Goal: Book appointment/travel/reservation

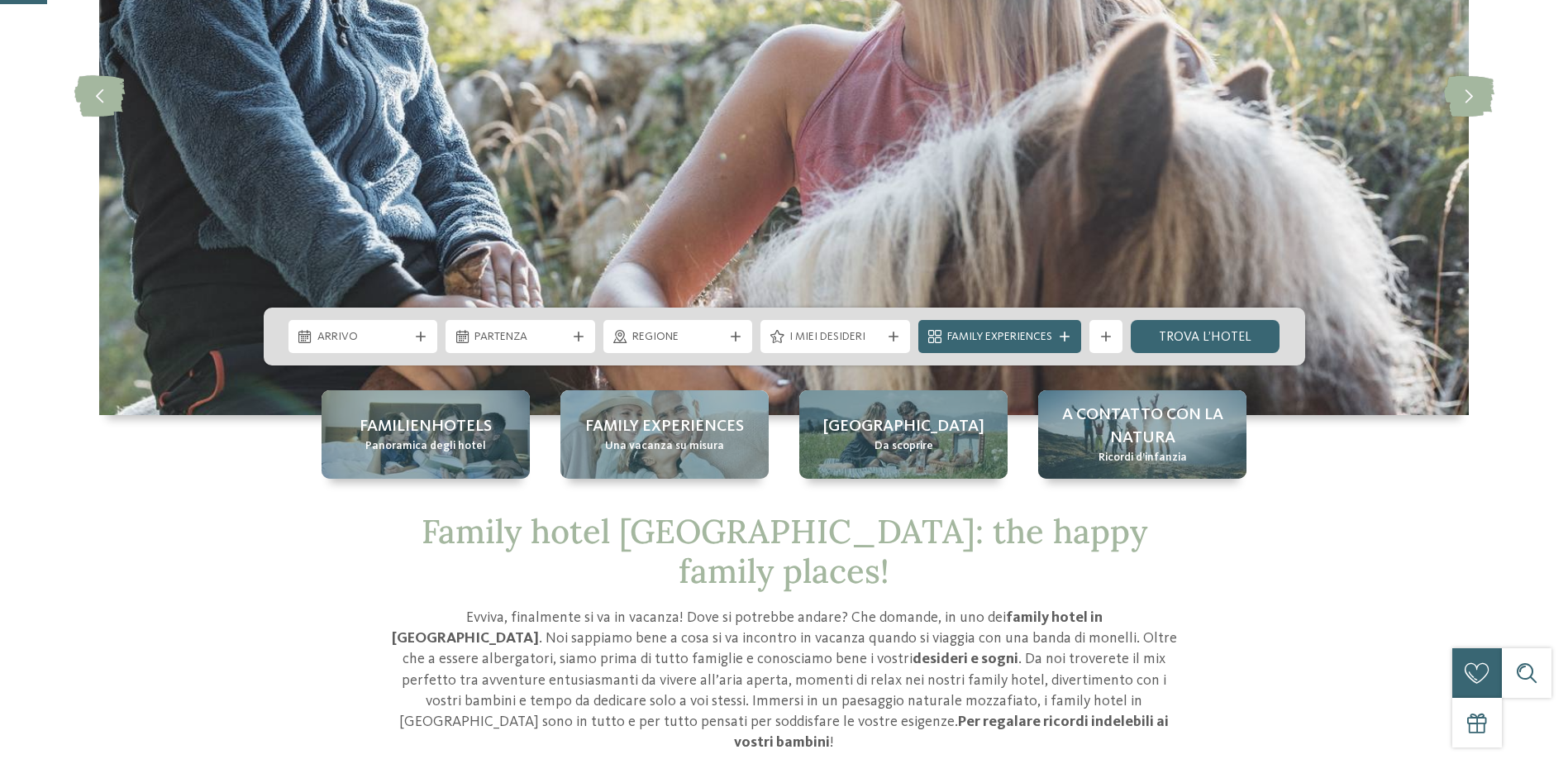
scroll to position [330, 0]
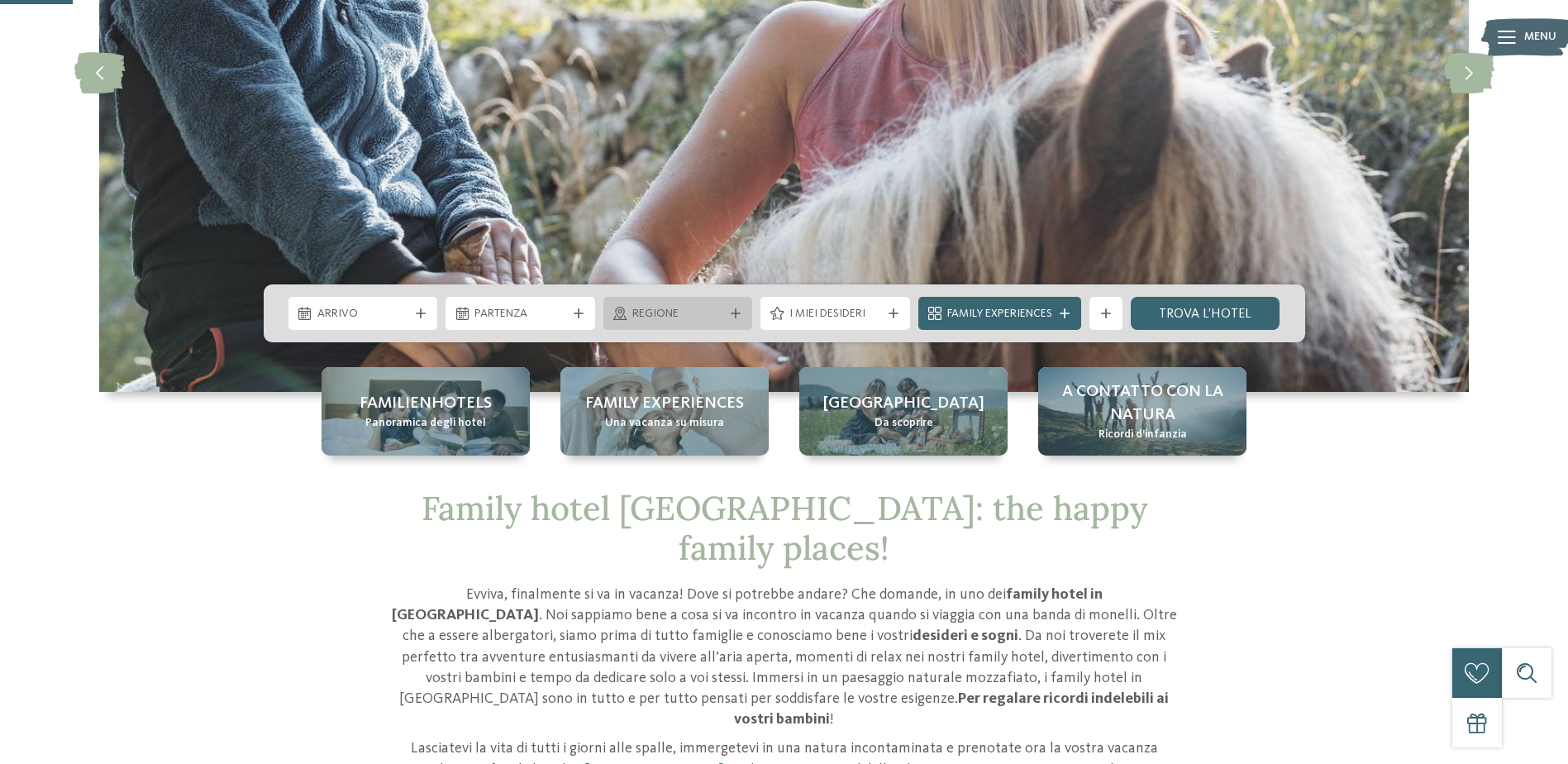
click at [689, 327] on div "Regione" at bounding box center [679, 313] width 150 height 33
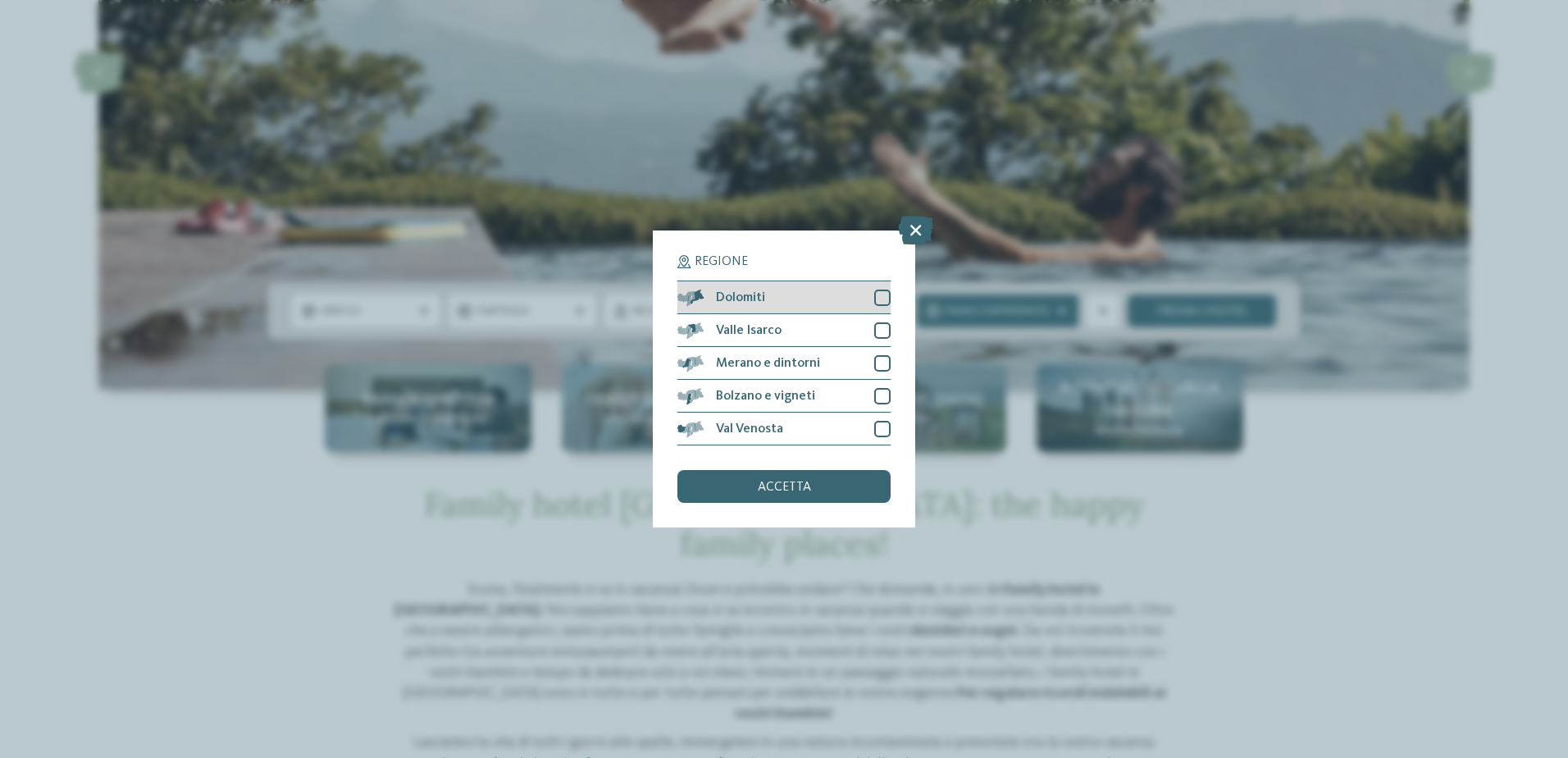
click at [808, 284] on div "Dolomiti" at bounding box center [783, 298] width 213 height 33
click at [797, 479] on div "accetta" at bounding box center [783, 486] width 213 height 33
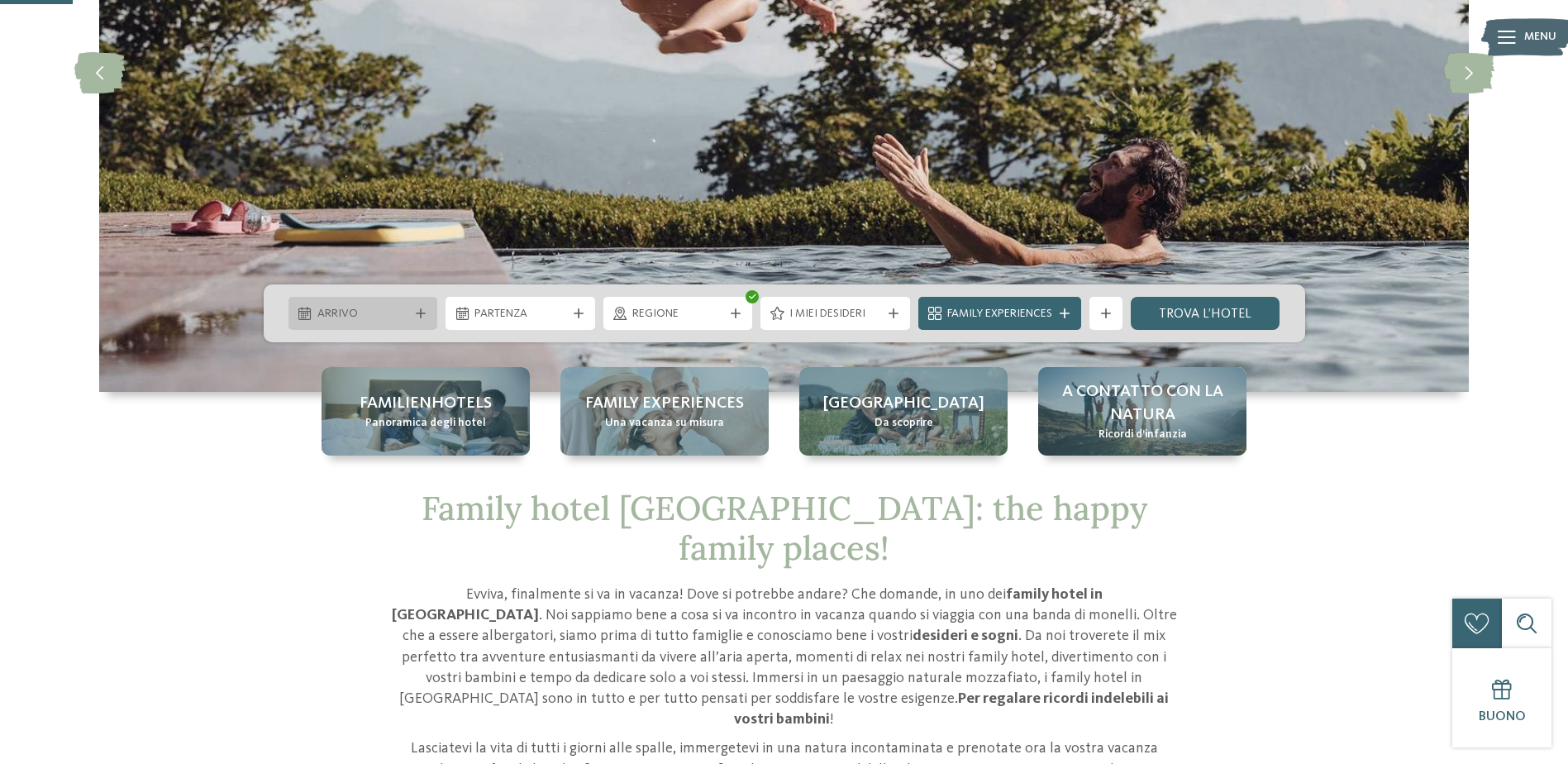
click at [405, 313] on span "Arrivo" at bounding box center [364, 314] width 91 height 17
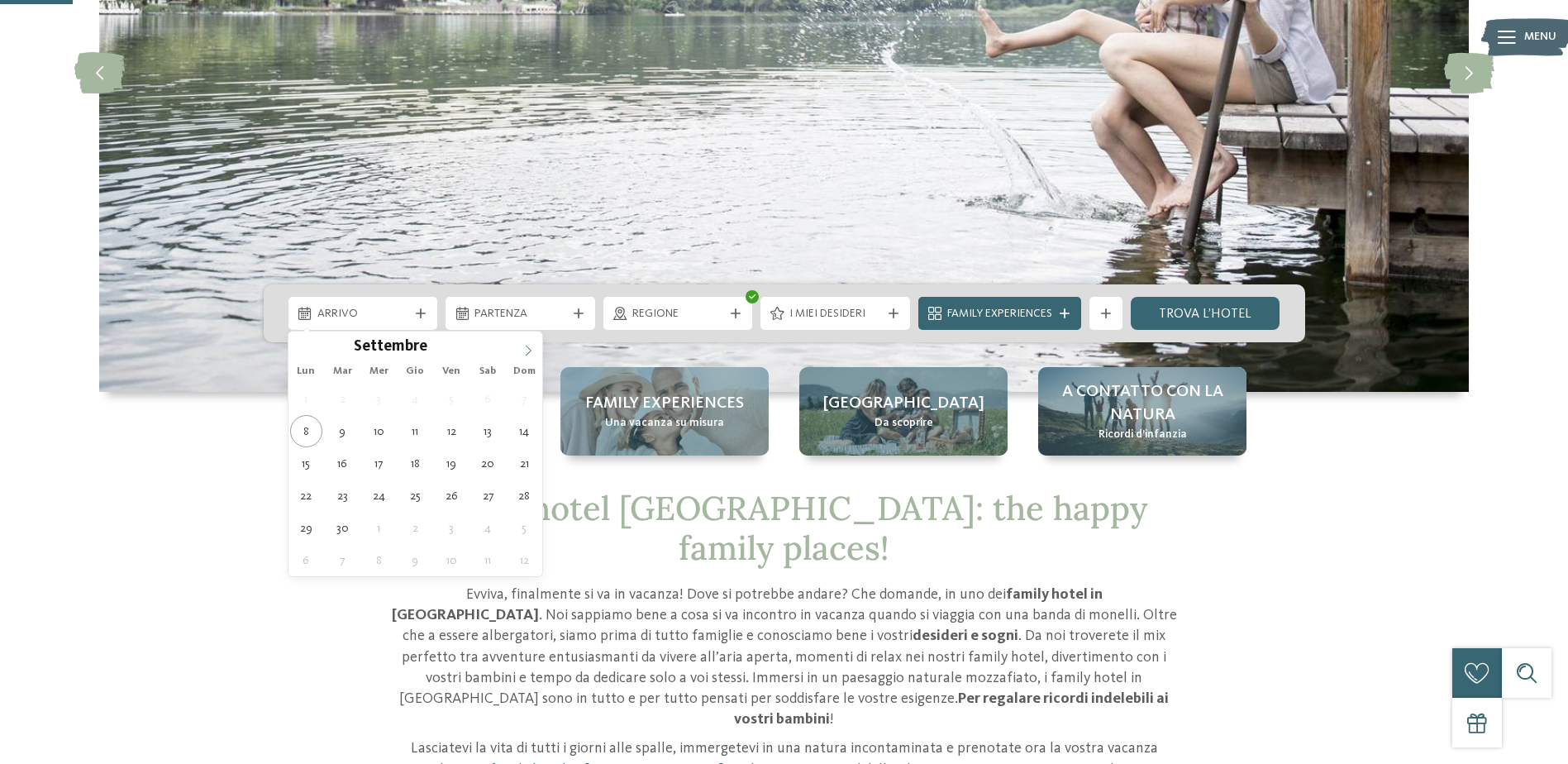
click at [526, 349] on icon at bounding box center [528, 351] width 12 height 12
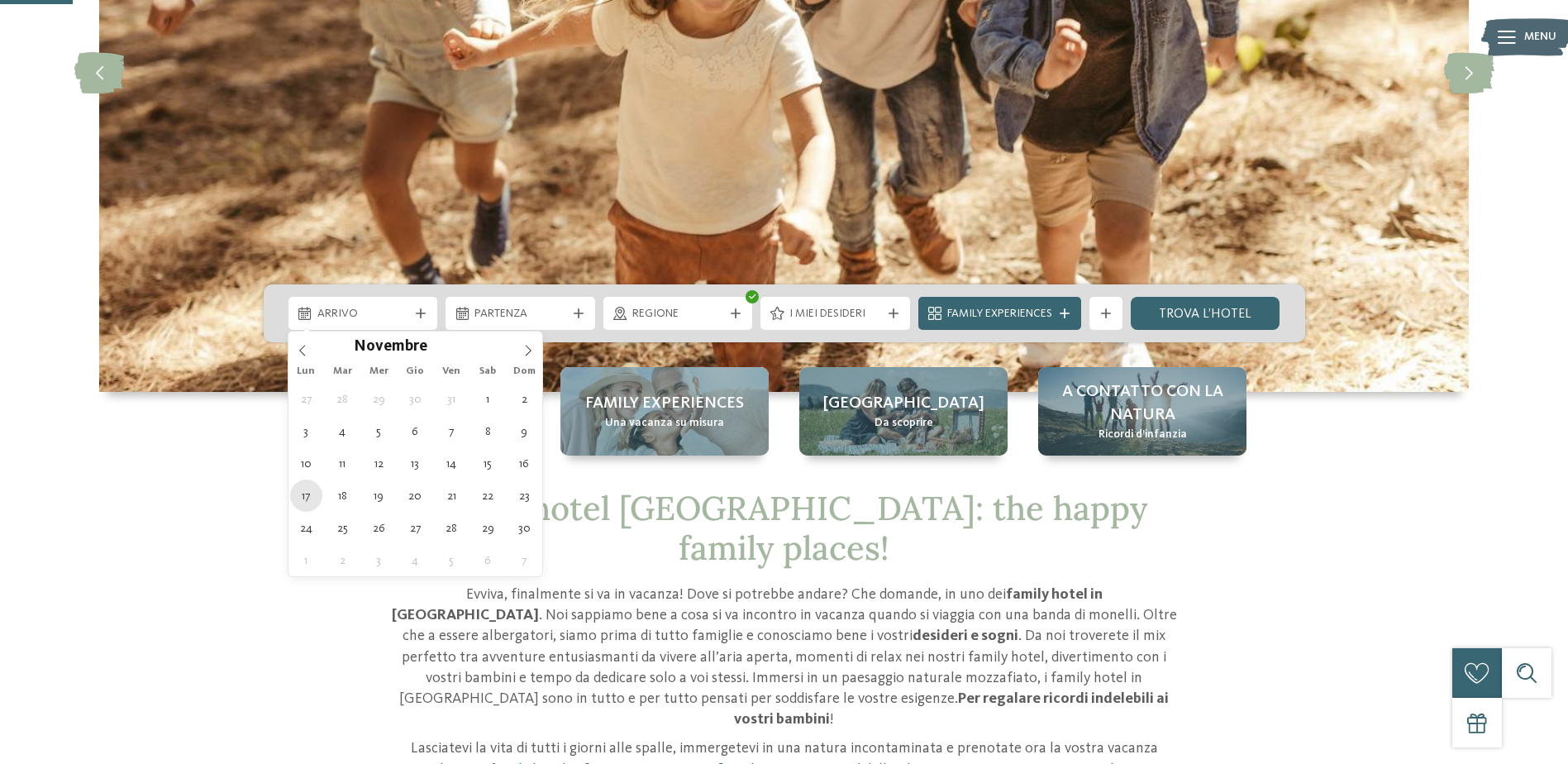
type div "[DATE]"
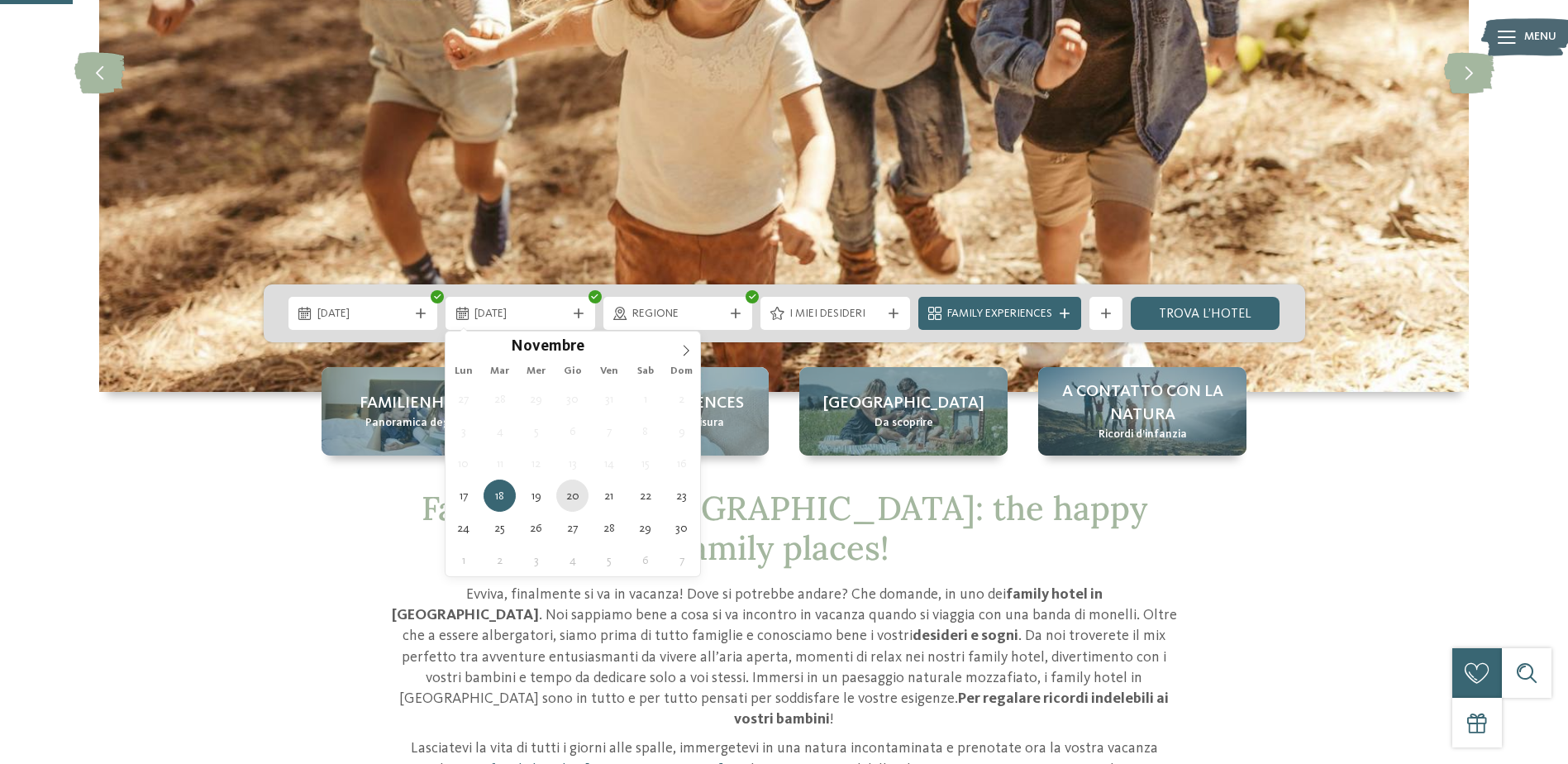
type div "[DATE]"
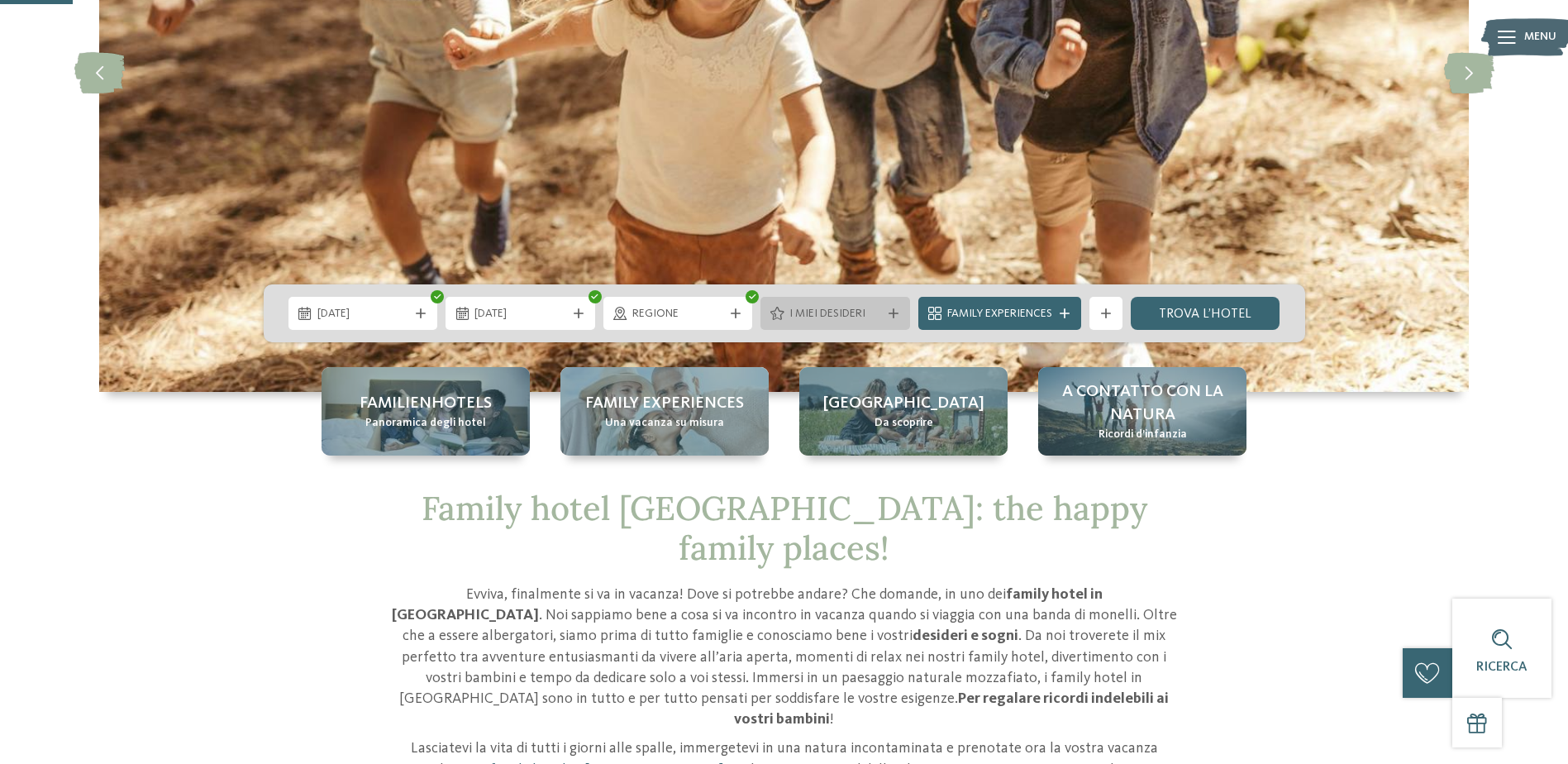
click at [876, 315] on span "I miei desideri" at bounding box center [835, 314] width 91 height 17
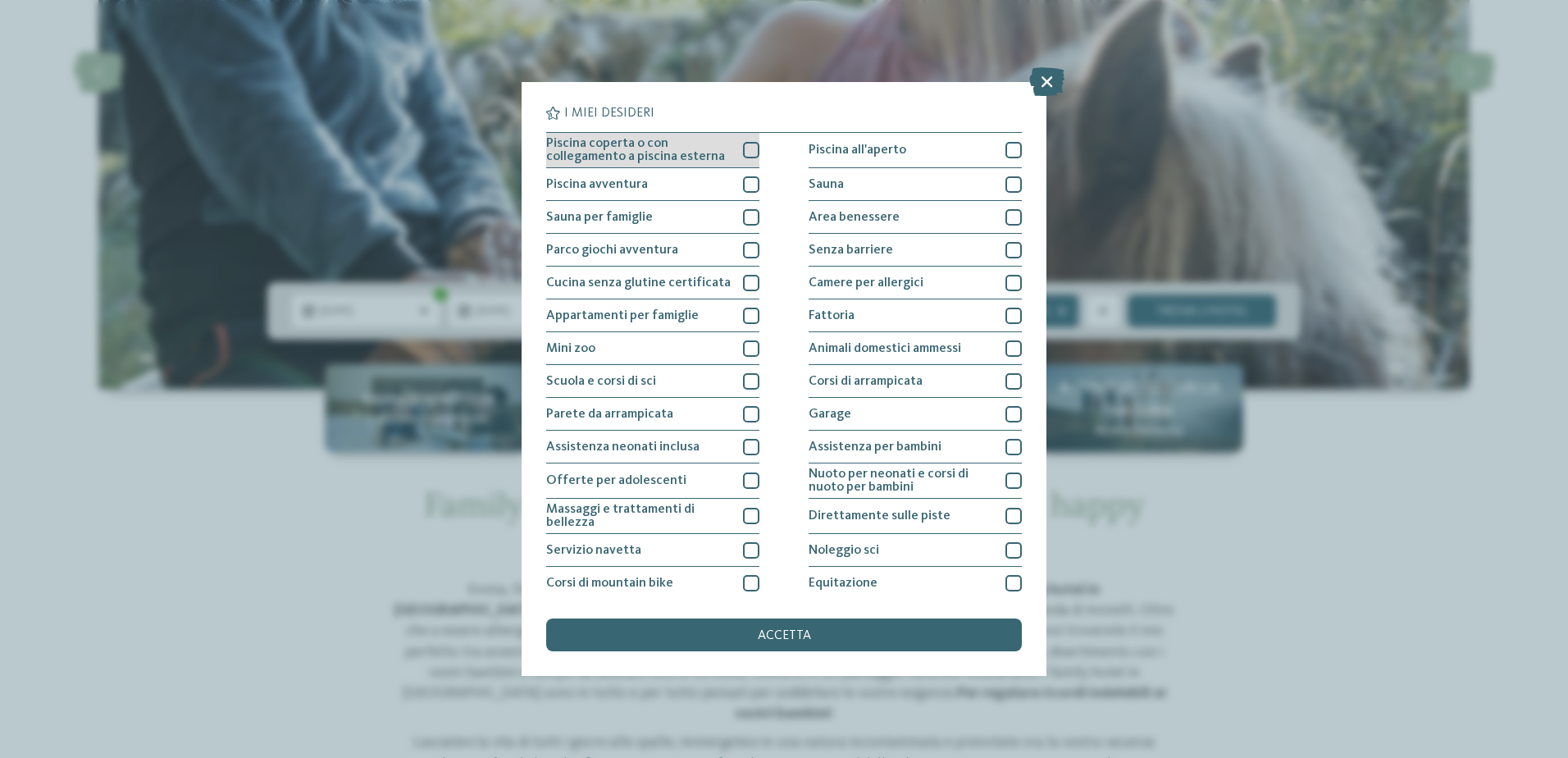
click at [678, 152] on span "Piscina coperta o con collegamento a piscina esterna" at bounding box center [637, 149] width 184 height 26
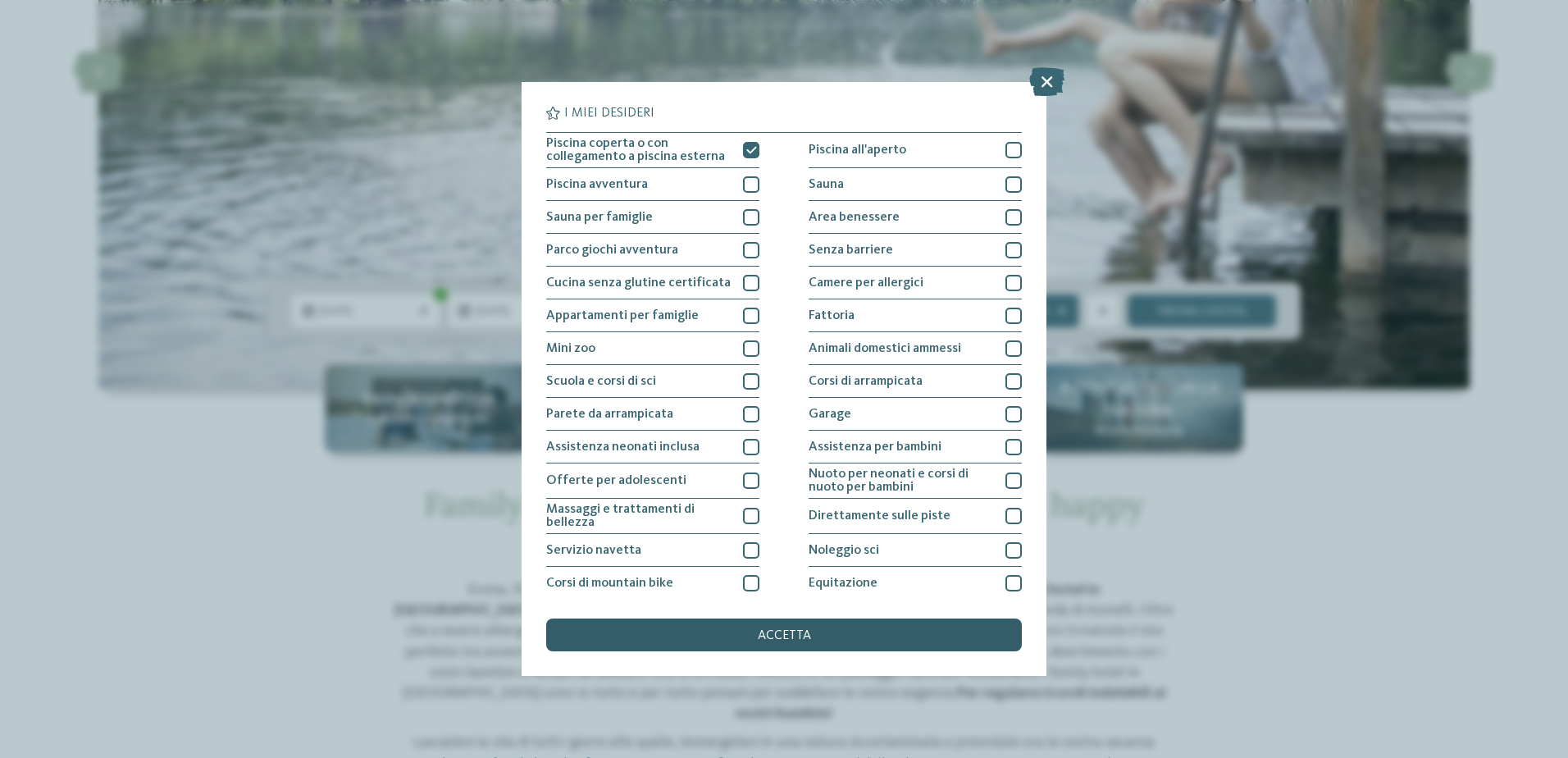
click at [751, 634] on div "accetta" at bounding box center [783, 635] width 475 height 33
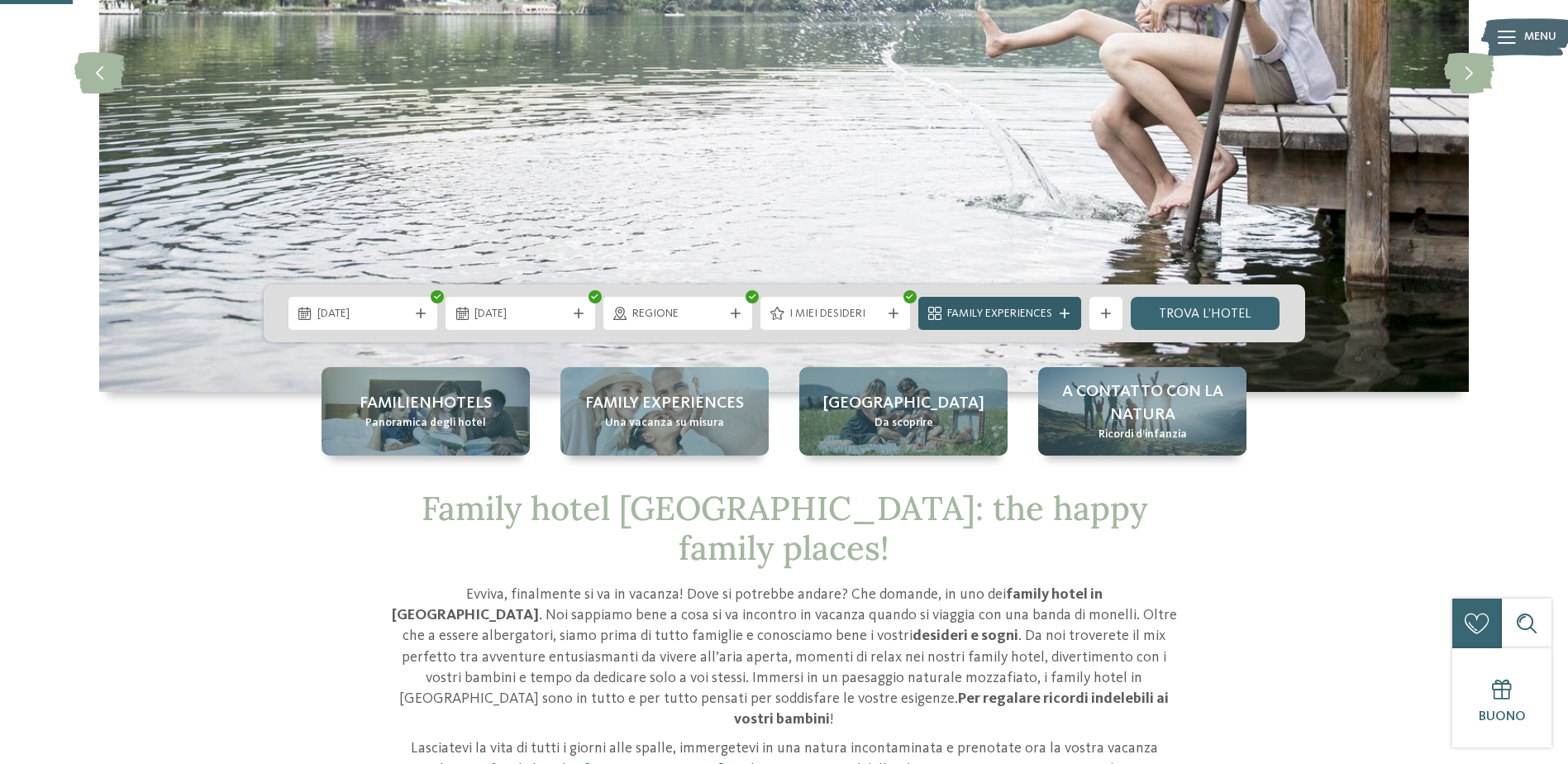
click at [1050, 308] on span "Family Experiences" at bounding box center [999, 314] width 105 height 17
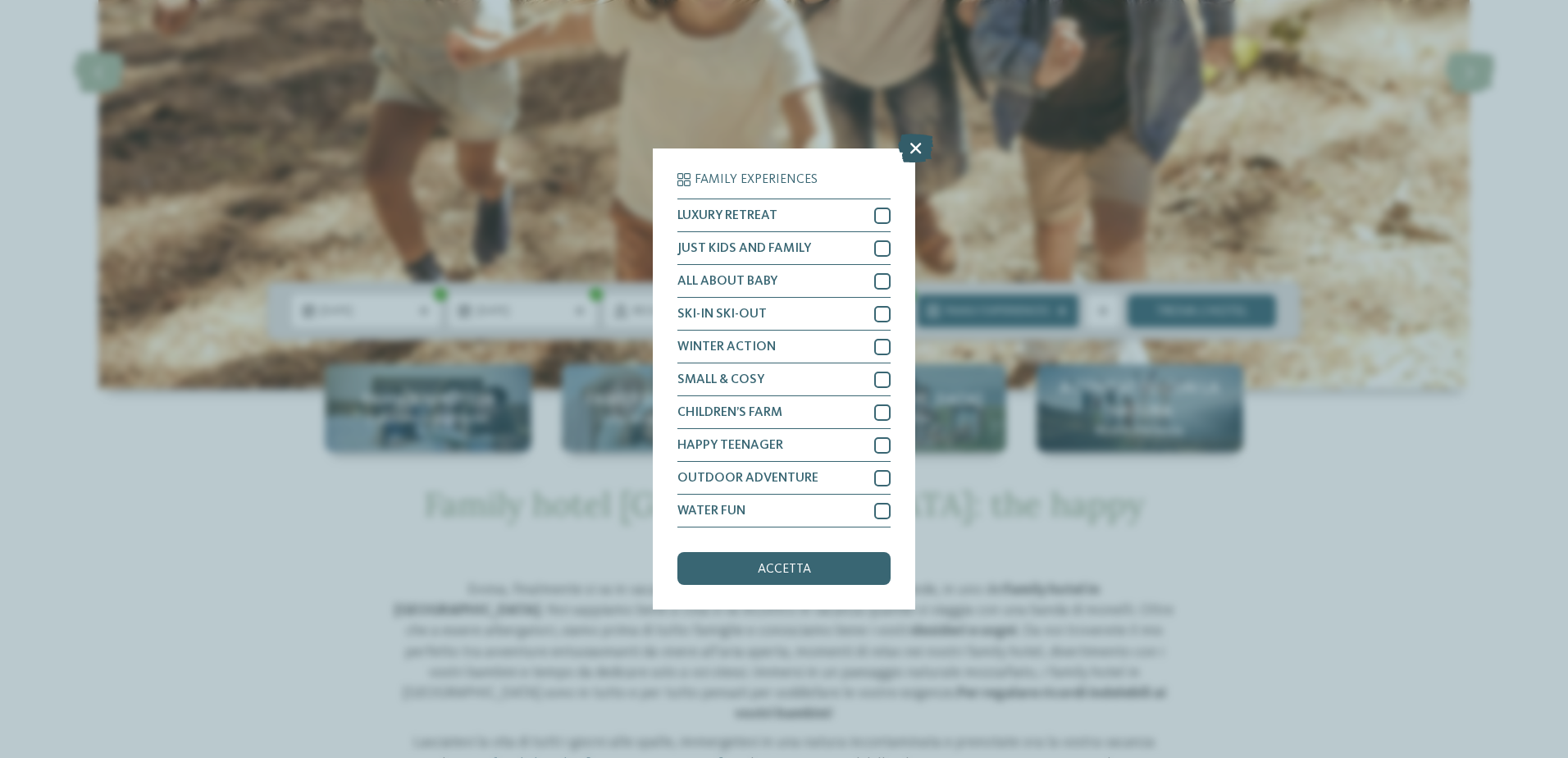
click at [921, 149] on icon at bounding box center [915, 149] width 36 height 29
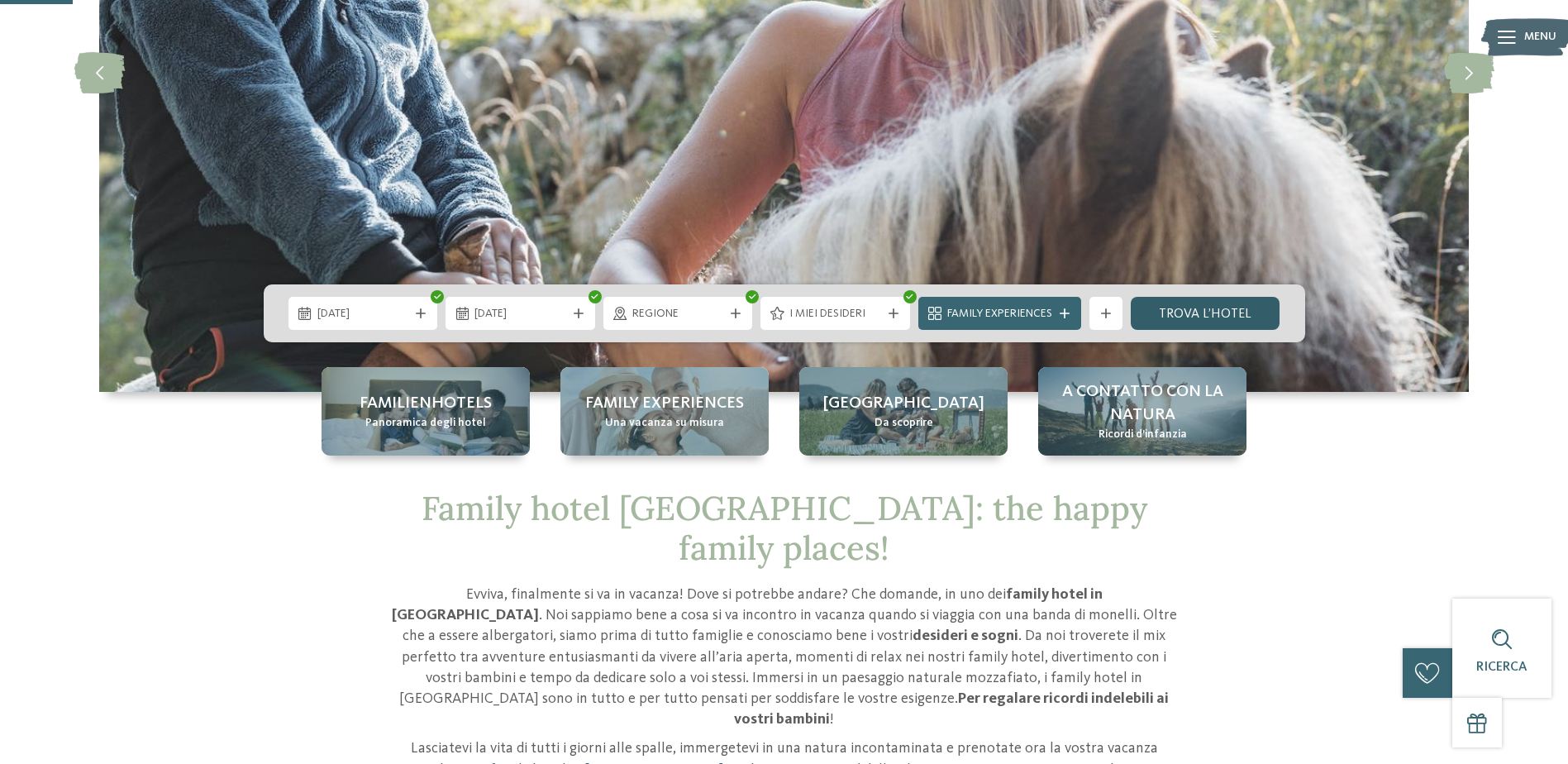
click at [1167, 316] on link "trova l’hotel" at bounding box center [1205, 313] width 150 height 33
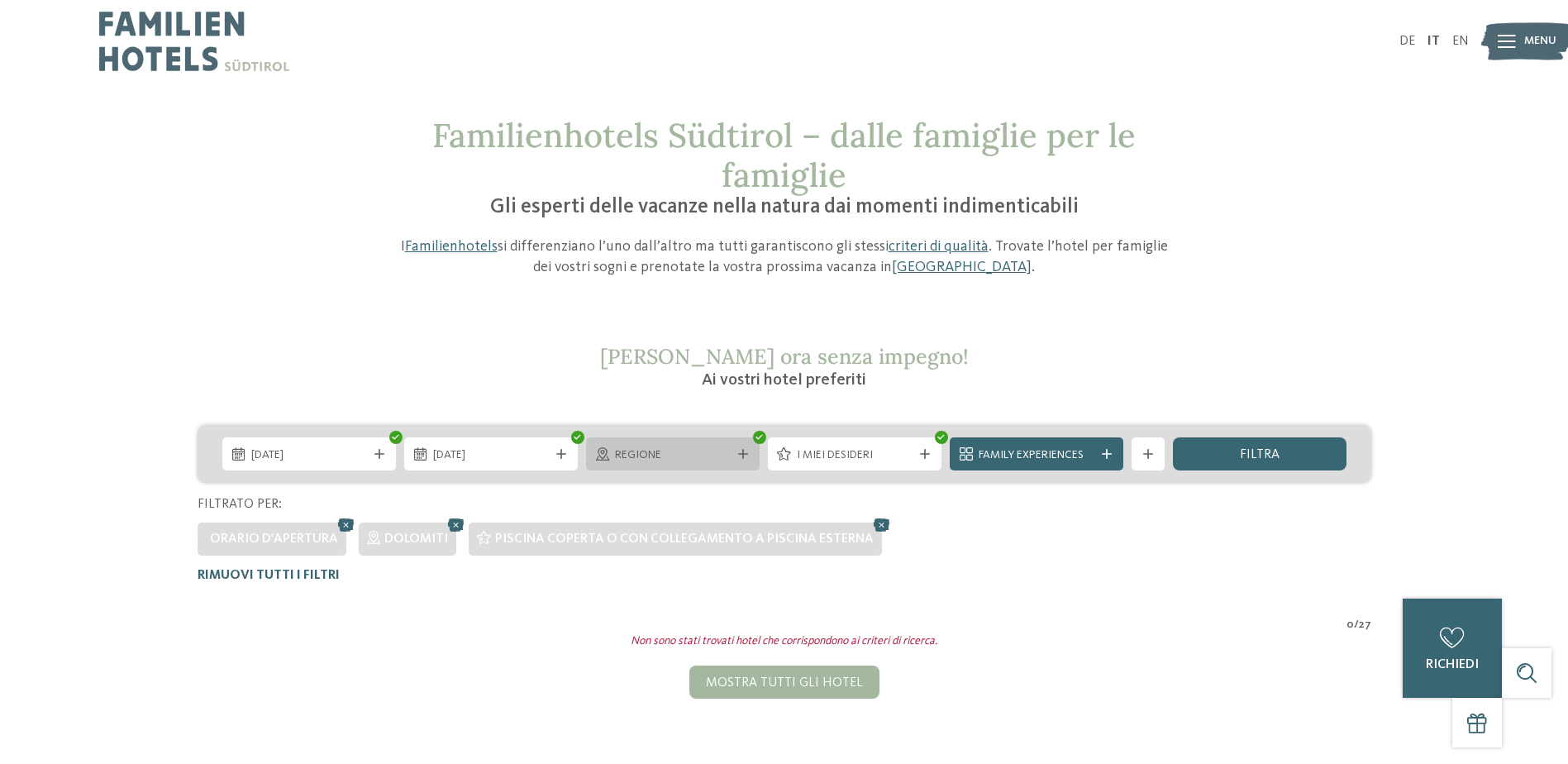
click at [729, 456] on span "Regione" at bounding box center [673, 455] width 116 height 17
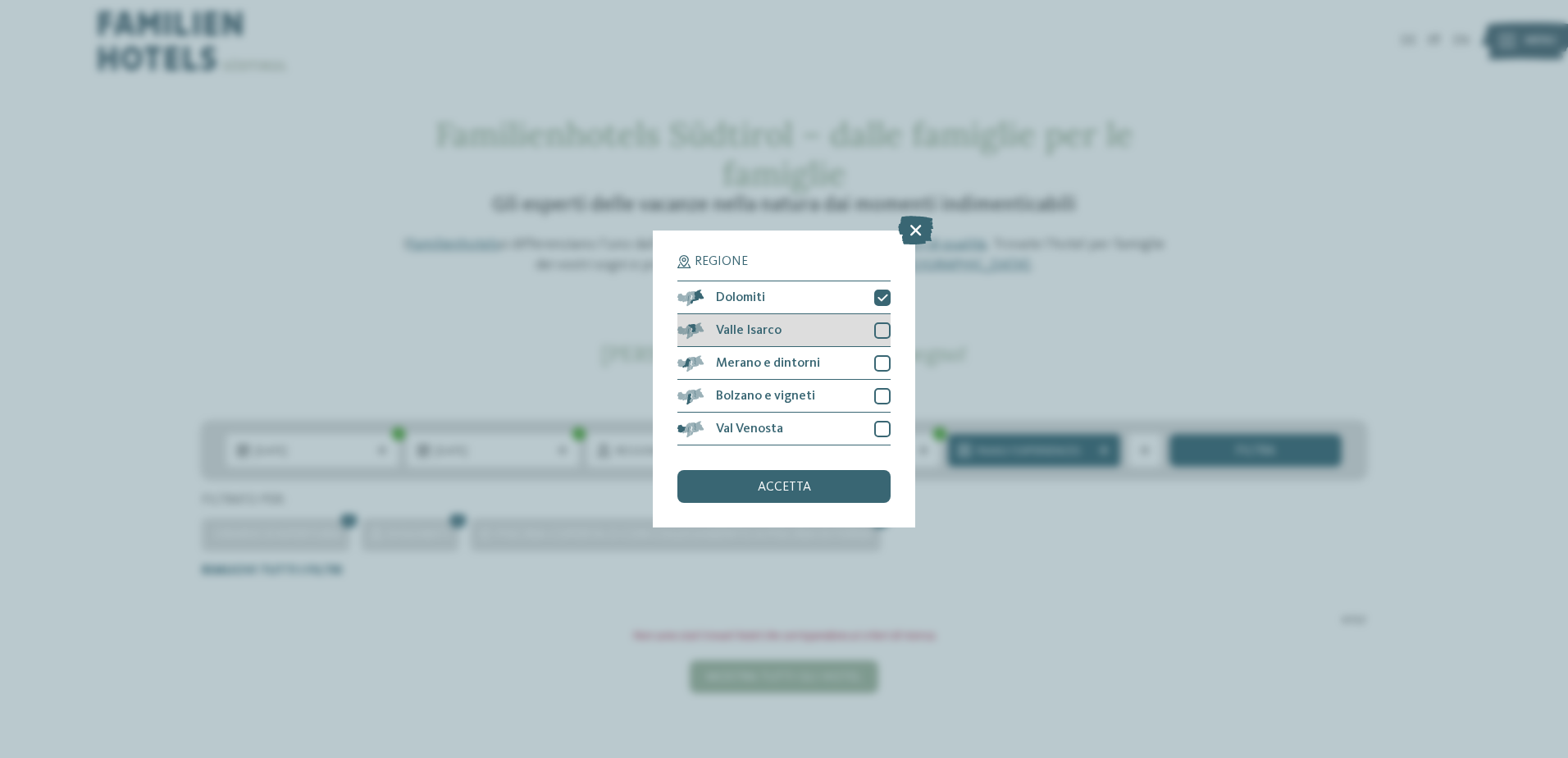
click at [885, 332] on div at bounding box center [881, 330] width 16 height 16
click at [885, 362] on div at bounding box center [881, 363] width 16 height 16
click at [884, 397] on div at bounding box center [881, 395] width 16 height 16
click at [882, 427] on div at bounding box center [881, 428] width 16 height 16
click at [846, 480] on div "accetta" at bounding box center [783, 486] width 213 height 33
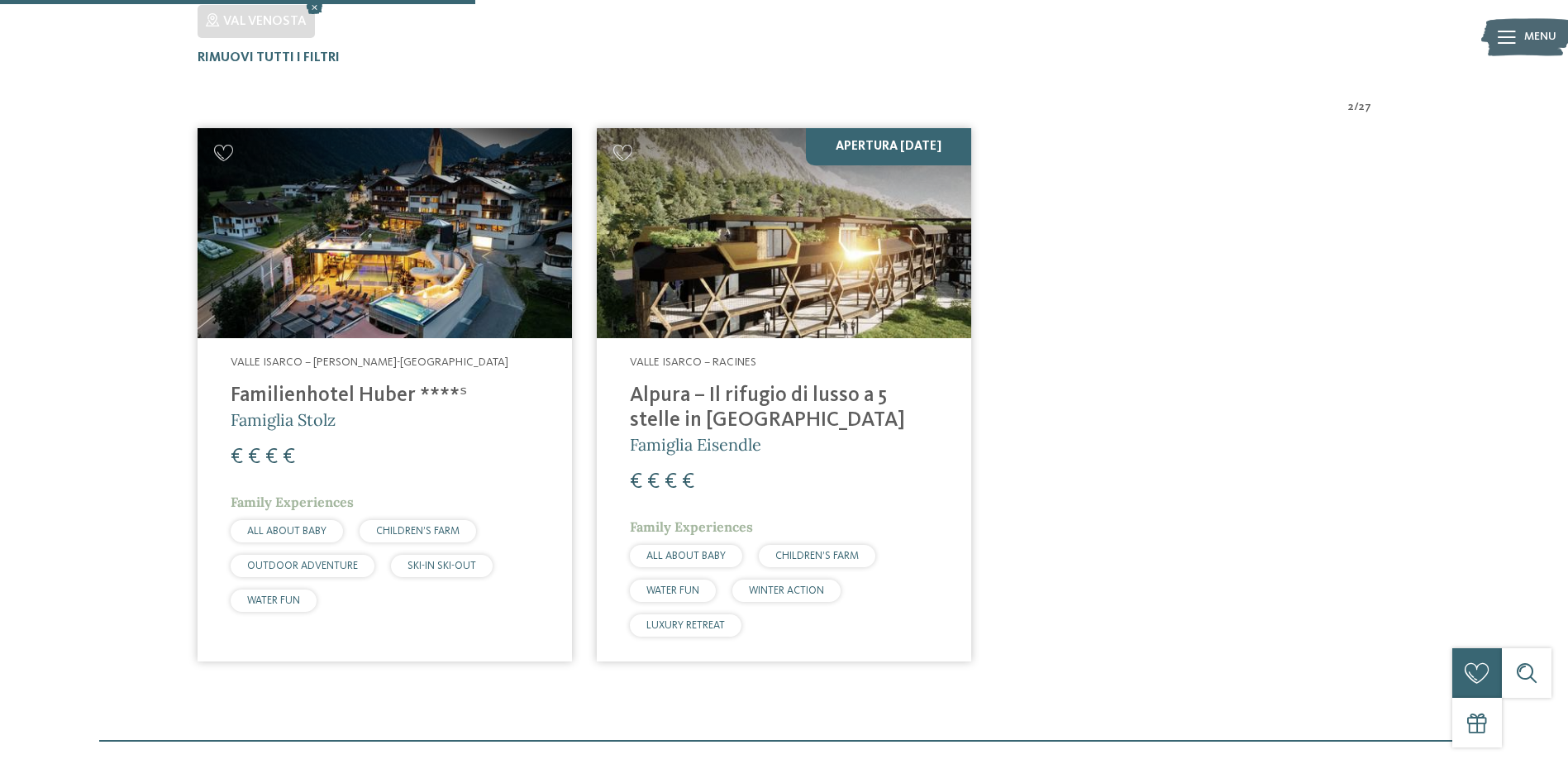
scroll to position [583, 0]
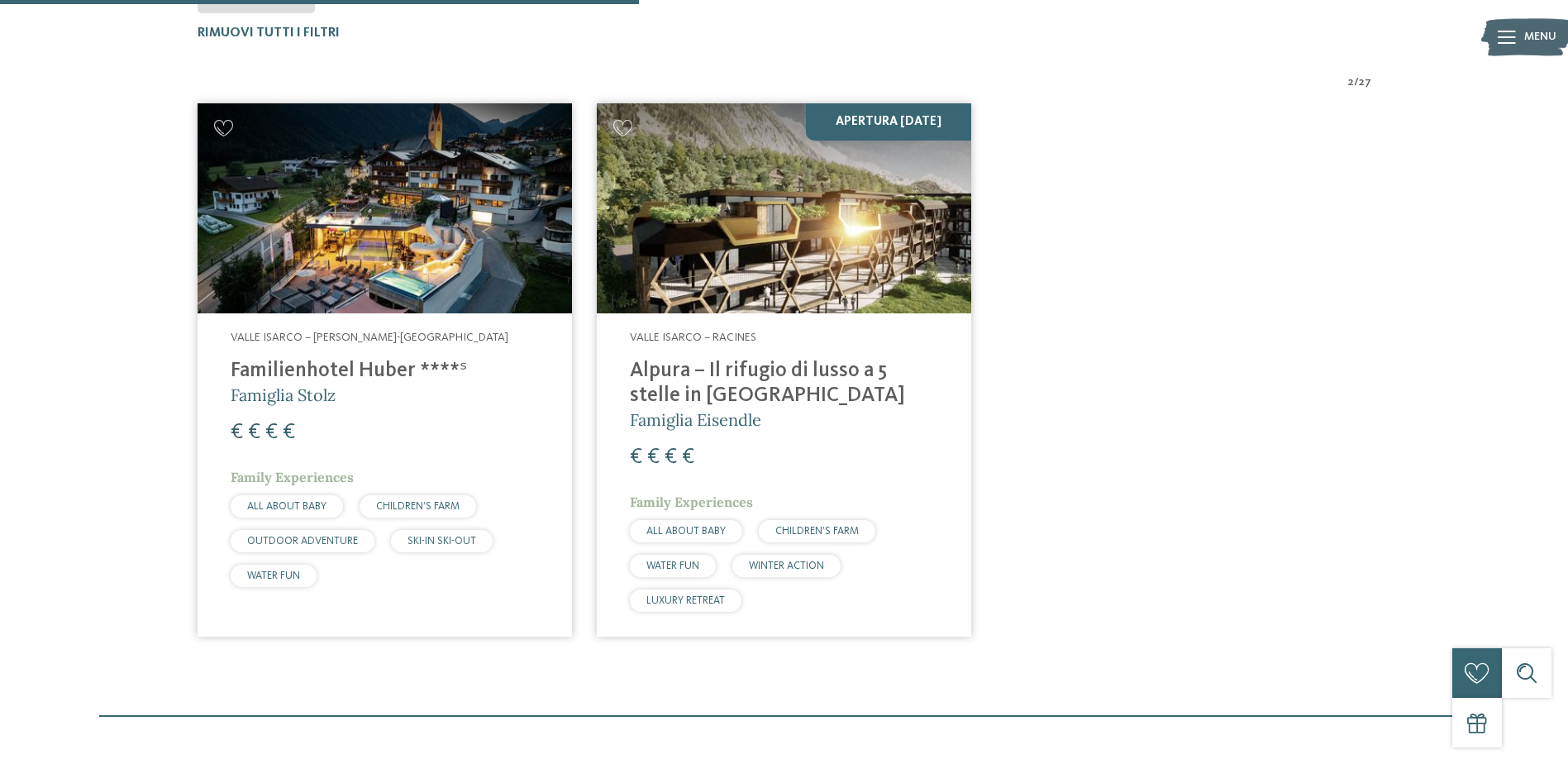
click at [348, 284] on img at bounding box center [384, 208] width 374 height 211
